Goal: Navigation & Orientation: Find specific page/section

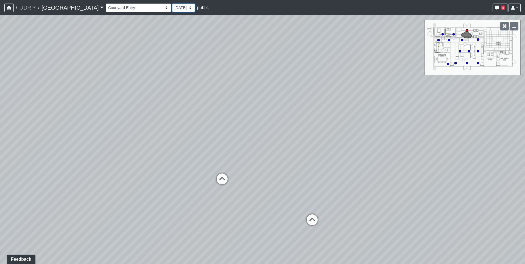
click at [172, 8] on select "[DATE]" at bounding box center [183, 8] width 23 height 9
drag, startPoint x: 151, startPoint y: 8, endPoint x: 122, endPoint y: 8, distance: 29.4
click at [172, 8] on select "[DATE]" at bounding box center [183, 8] width 23 height 9
click at [108, 8] on select "Entry 1 Entry 2 Entry 3 Fireplace Seating 1 Fireplace Seating 2 Island Counter …" at bounding box center [138, 8] width 65 height 9
drag, startPoint x: 283, startPoint y: 98, endPoint x: 311, endPoint y: 76, distance: 35.6
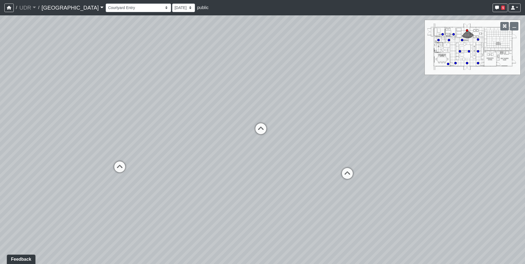
click at [311, 76] on div "Loading... Island Counter Loading... Table Seating Loading... [GEOGRAPHIC_DATA]" at bounding box center [262, 139] width 525 height 249
drag, startPoint x: 297, startPoint y: 79, endPoint x: 389, endPoint y: 153, distance: 117.5
click at [389, 153] on div "Loading... Island Counter Loading... Table Seating Loading... [GEOGRAPHIC_DATA]" at bounding box center [262, 139] width 525 height 249
drag, startPoint x: 230, startPoint y: 145, endPoint x: 346, endPoint y: 130, distance: 116.8
click at [346, 130] on div "Loading... Island Counter Loading... Table Seating Loading... [GEOGRAPHIC_DATA]" at bounding box center [262, 139] width 525 height 249
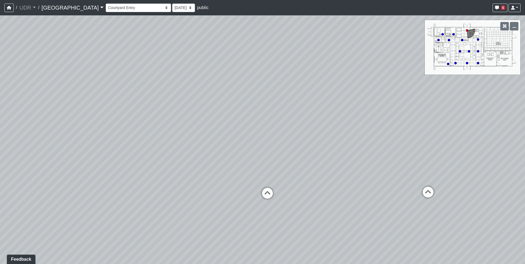
drag, startPoint x: 335, startPoint y: 130, endPoint x: 135, endPoint y: 130, distance: 200.2
click at [135, 130] on div "Loading... Island Counter Loading... Table Seating Loading... [GEOGRAPHIC_DATA]" at bounding box center [262, 139] width 525 height 249
click at [265, 172] on icon at bounding box center [267, 177] width 16 height 16
drag, startPoint x: 327, startPoint y: 147, endPoint x: 35, endPoint y: 147, distance: 291.9
click at [35, 147] on div "Loading... Island Counter Loading... Table Seating Loading... Coworking Hallway…" at bounding box center [262, 139] width 525 height 249
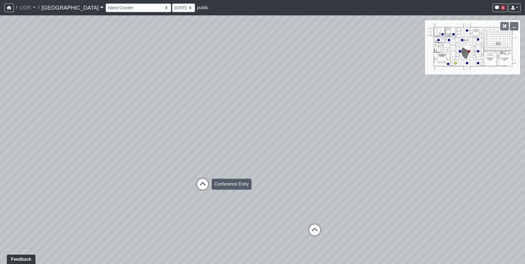
click at [203, 183] on icon at bounding box center [202, 187] width 16 height 16
select select "qwkKcDV3HatHVJRvwbSyxZ"
drag, startPoint x: 300, startPoint y: 153, endPoint x: 65, endPoint y: 152, distance: 234.8
click at [65, 152] on div "Loading... Island Counter Loading... Table Seating Loading... Coworking Hallway…" at bounding box center [262, 139] width 525 height 249
drag, startPoint x: 246, startPoint y: 150, endPoint x: 117, endPoint y: 123, distance: 131.9
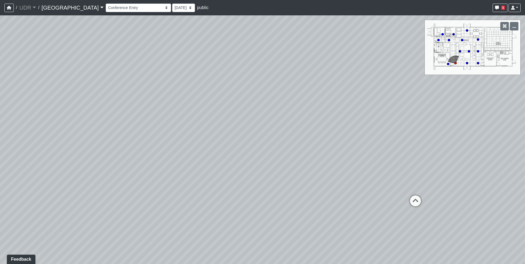
click at [117, 123] on div "Loading... Island Counter Loading... Table Seating Loading... Coworking Hallway…" at bounding box center [262, 139] width 525 height 249
drag, startPoint x: 184, startPoint y: 132, endPoint x: 45, endPoint y: 143, distance: 138.8
click at [45, 143] on div "Loading... Island Counter Loading... Table Seating Loading... Coworking Hallway…" at bounding box center [262, 139] width 525 height 249
